Goal: Find specific page/section: Find specific page/section

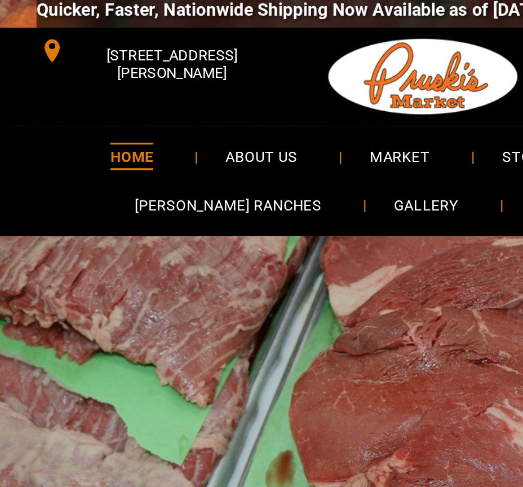
click at [160, 99] on span "ABOUT US" at bounding box center [161, 102] width 45 height 16
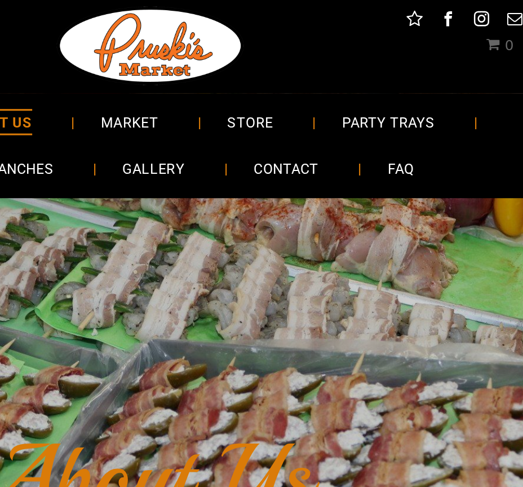
click at [229, 94] on span "MARKET" at bounding box center [247, 102] width 37 height 16
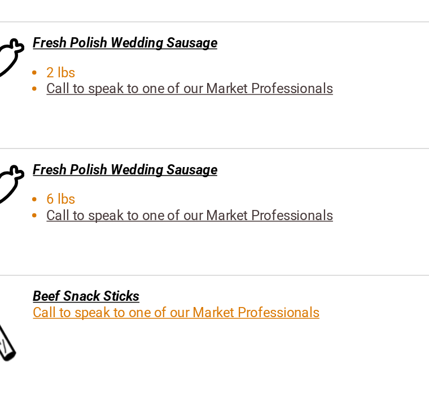
scroll to position [2178, 0]
